Goal: Communication & Community: Answer question/provide support

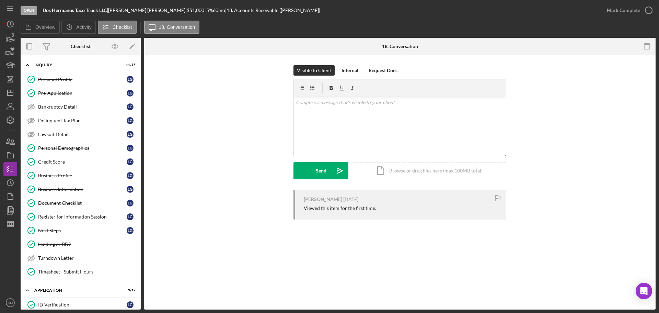
scroll to position [137, 0]
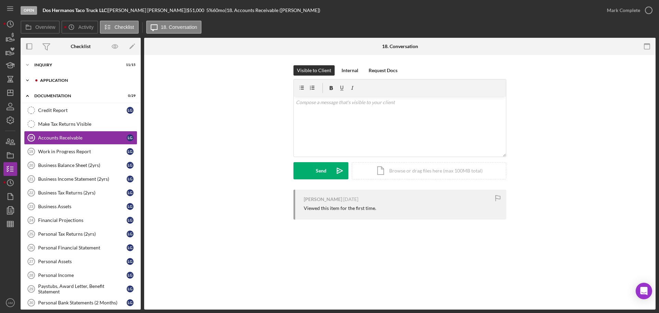
click at [52, 79] on div "Application" at bounding box center [86, 80] width 92 height 4
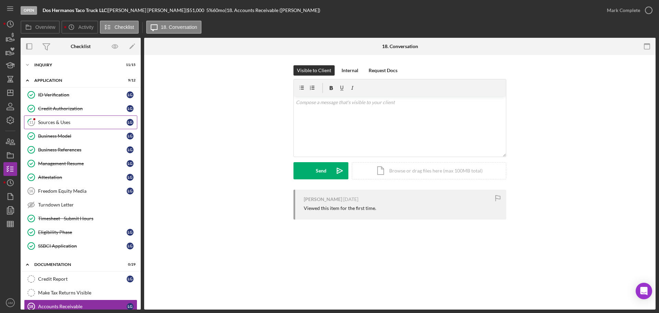
click at [46, 119] on div "Sources & Uses" at bounding box center [82, 121] width 89 height 5
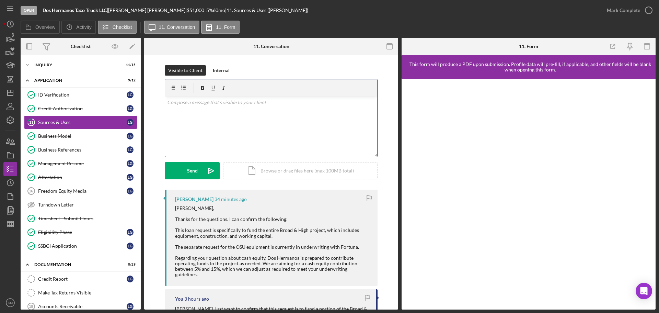
click at [182, 109] on div "v Color teal Color pink Remove color Add row above Add row below Add column bef…" at bounding box center [271, 126] width 212 height 60
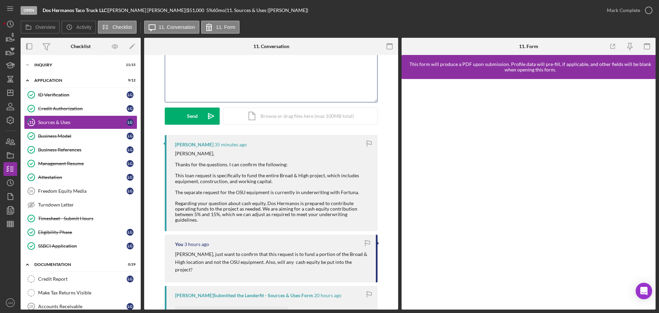
scroll to position [172, 0]
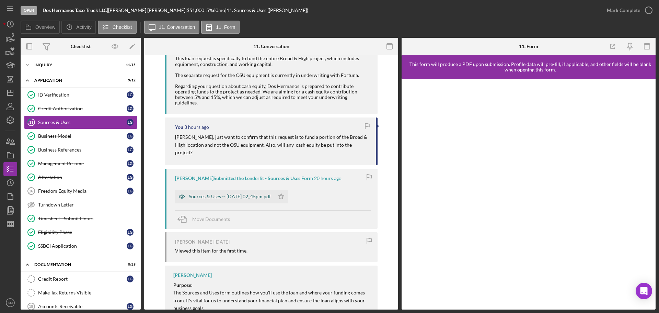
click at [260, 194] on div "Sources & Uses -- [DATE] 02_45pm.pdf" at bounding box center [230, 196] width 82 height 5
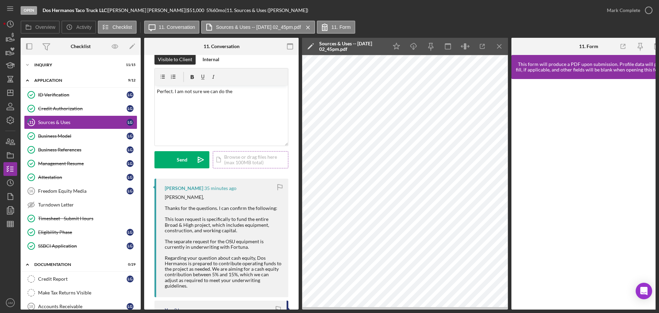
scroll to position [0, 0]
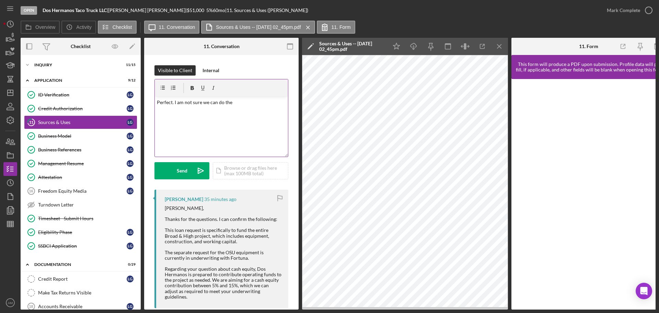
click at [238, 105] on p "Perfect. I am not sure we can do the" at bounding box center [221, 103] width 129 height 8
click at [217, 118] on p "Perfect. I am not sure we can do the entire $225K request but see you have us i…" at bounding box center [221, 114] width 129 height 31
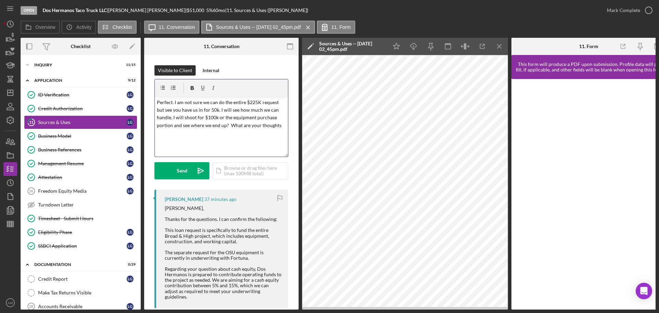
click at [278, 125] on p "Perfect. I am not sure we can do the entire $225K request but see you have us i…" at bounding box center [221, 114] width 129 height 31
click at [180, 171] on div "Send" at bounding box center [182, 170] width 11 height 17
